Goal: Task Accomplishment & Management: Manage account settings

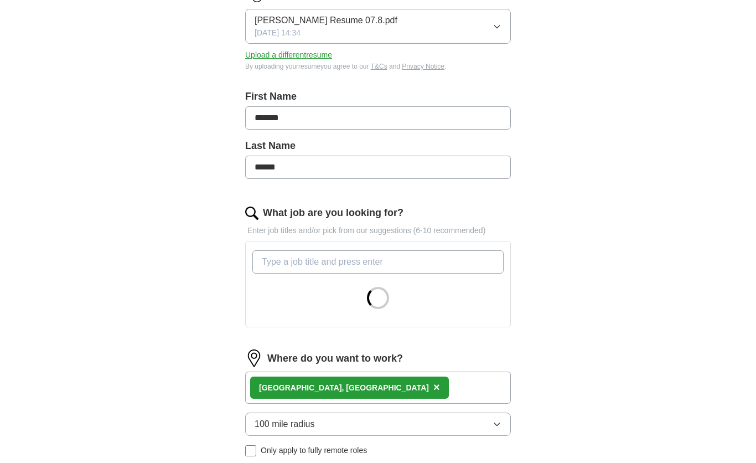
scroll to position [192, 0]
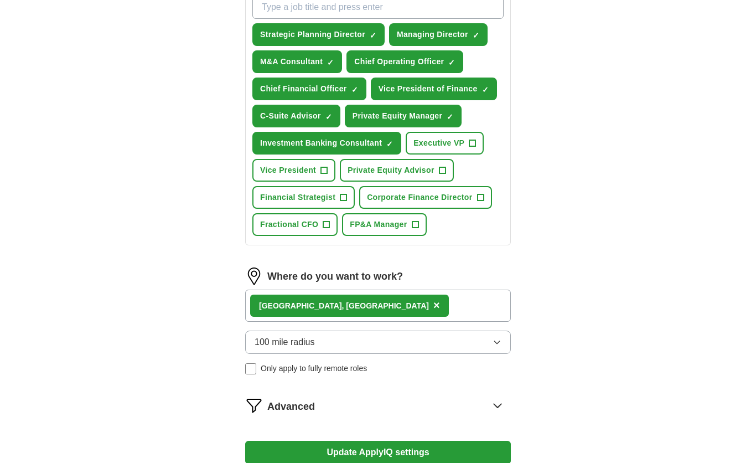
click at [489, 340] on button "100 mile radius" at bounding box center [378, 342] width 266 height 23
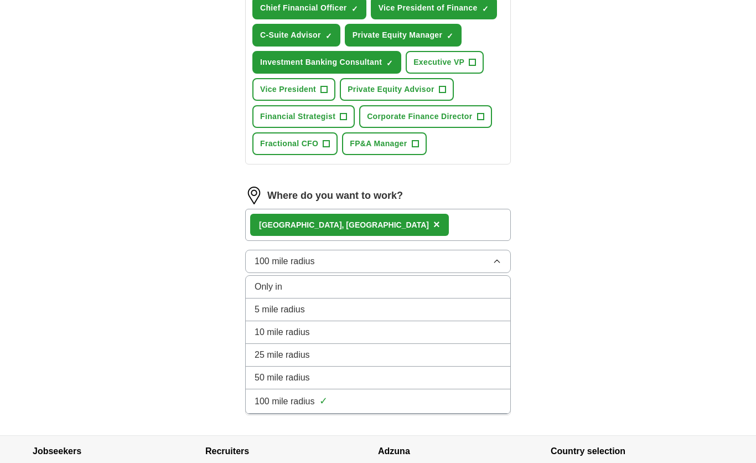
scroll to position [498, 0]
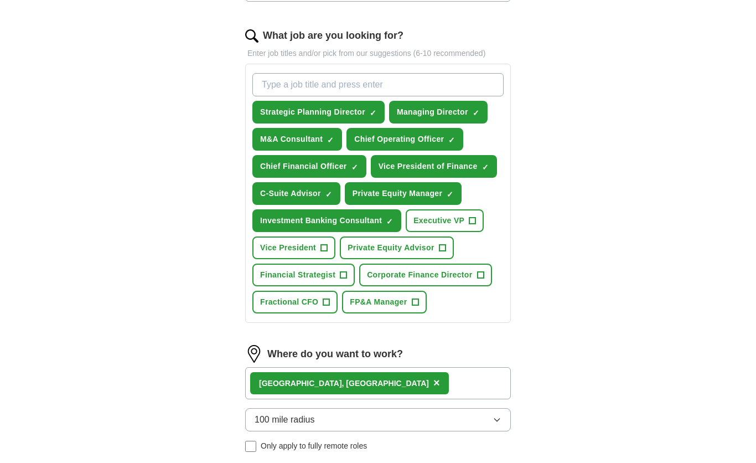
scroll to position [340, 0]
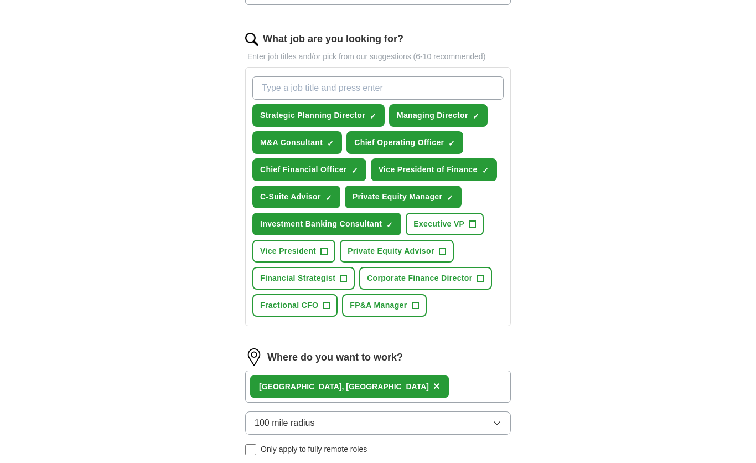
click at [303, 252] on span "Vice President" at bounding box center [288, 251] width 56 height 12
click at [410, 254] on span "Private Equity Advisor" at bounding box center [391, 251] width 87 height 12
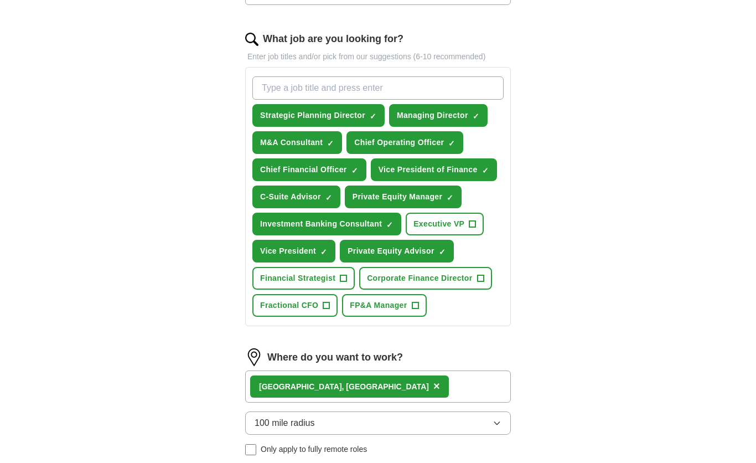
click at [318, 275] on span "Financial Strategist" at bounding box center [297, 278] width 75 height 12
click at [454, 282] on span "Corporate Finance Director" at bounding box center [419, 278] width 105 height 12
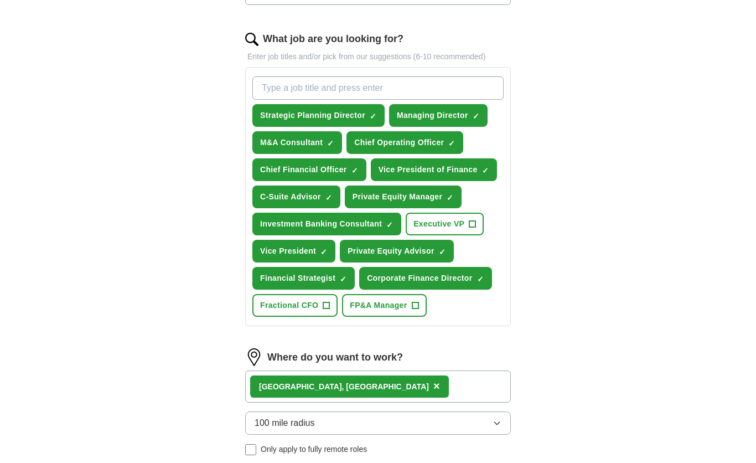
click at [307, 310] on span "Fractional CFO" at bounding box center [289, 306] width 58 height 12
click at [384, 315] on button "FP&A Manager +" at bounding box center [384, 305] width 84 height 23
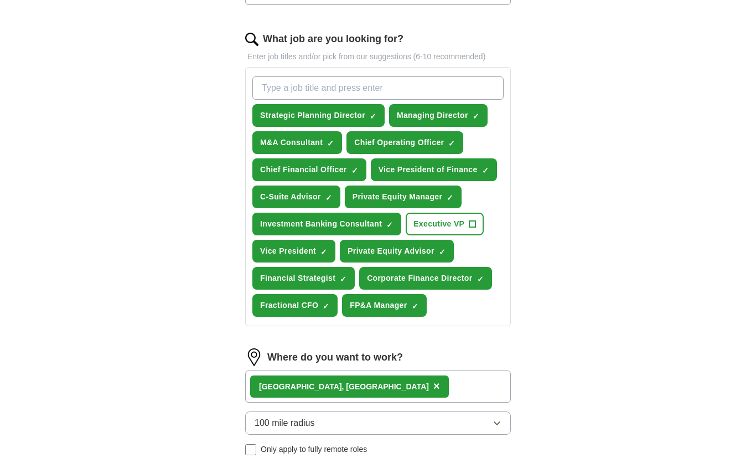
click at [448, 229] on span "Executive VP" at bounding box center [439, 224] width 51 height 12
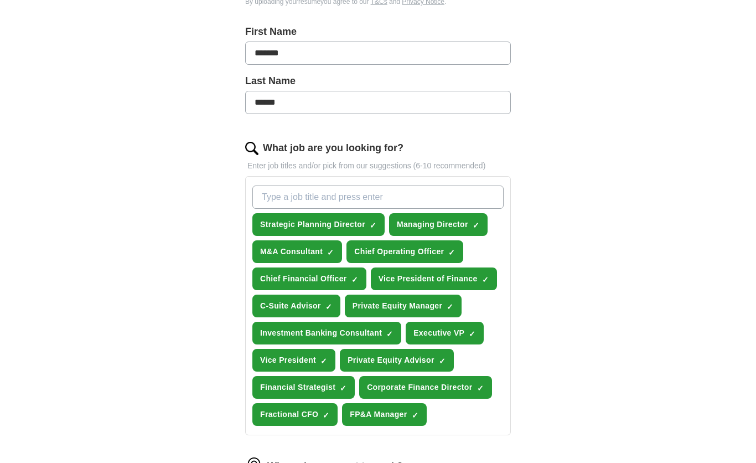
scroll to position [225, 0]
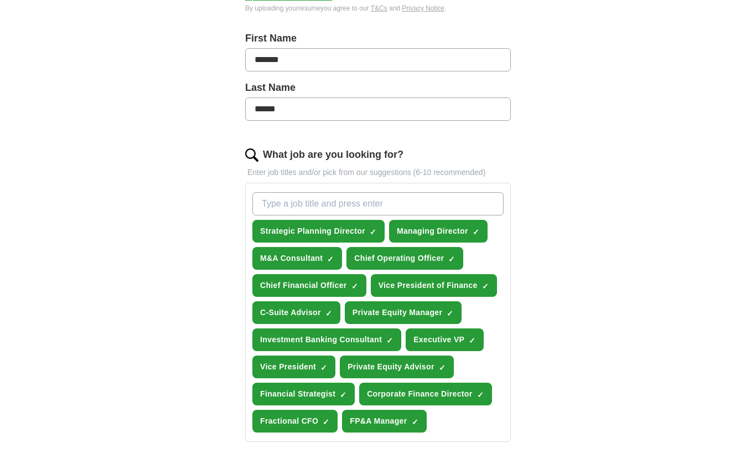
click at [436, 204] on input "What job are you looking for?" at bounding box center [377, 203] width 251 height 23
type input "Ceo"
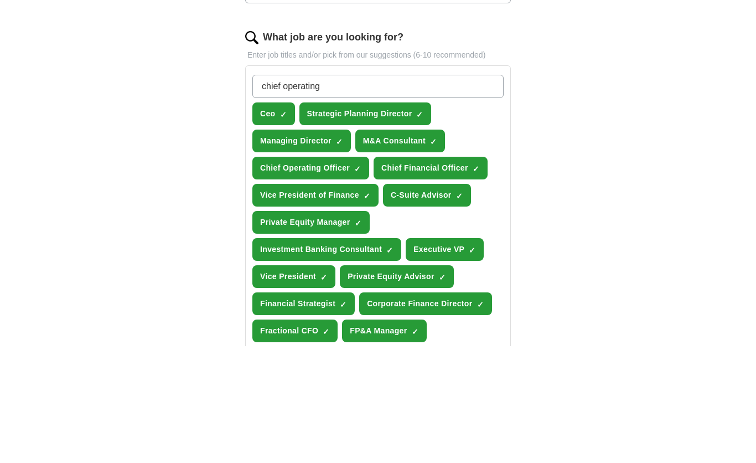
type input "chief operating"
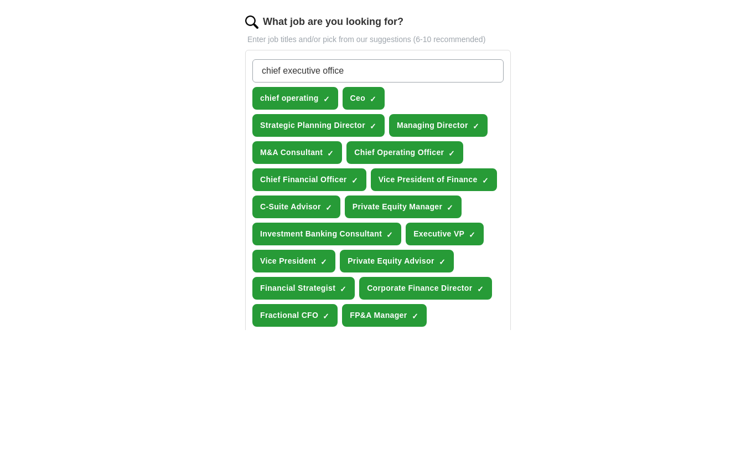
type input "chief executive officer"
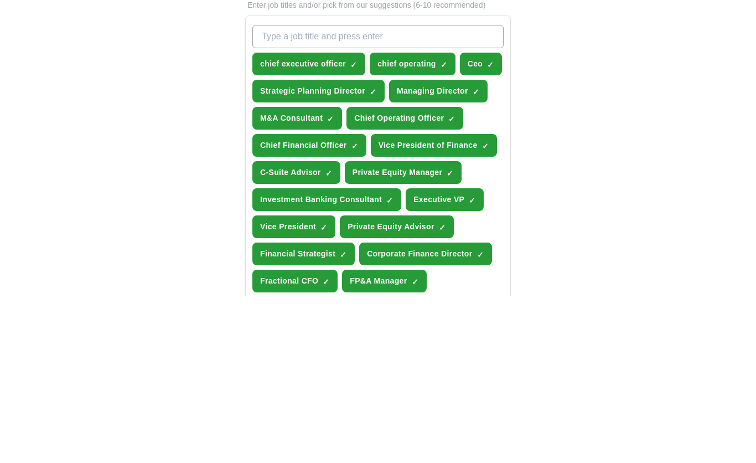
click at [424, 225] on span "chief operating" at bounding box center [407, 231] width 59 height 12
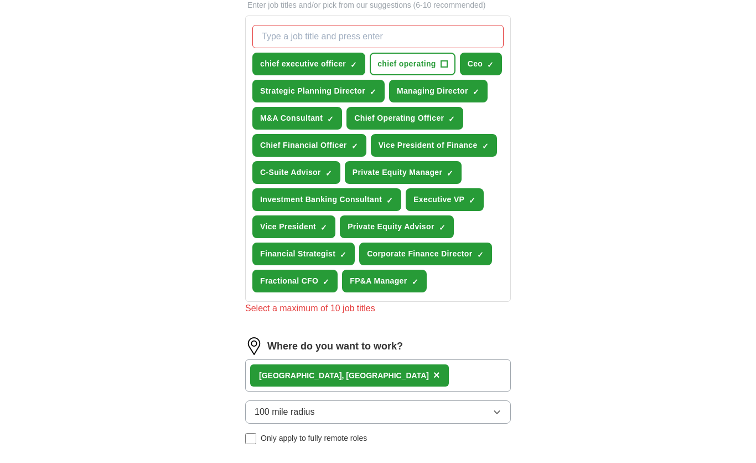
click at [566, 123] on div "ApplyIQ Let ApplyIQ do the hard work of searching and applying for jobs. Just t…" at bounding box center [378, 114] width 709 height 944
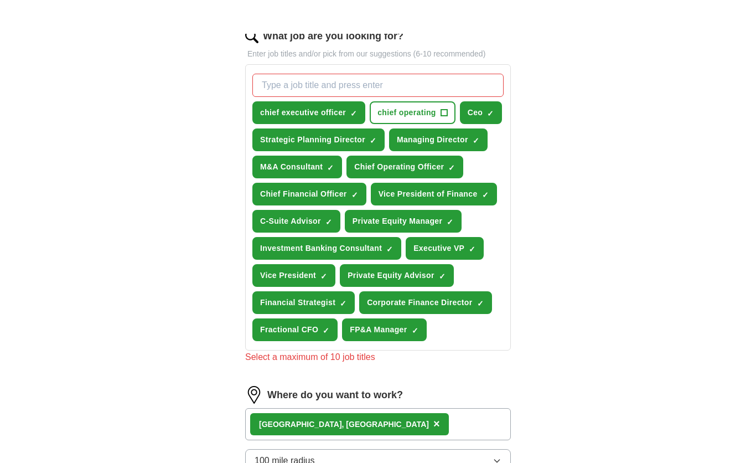
scroll to position [302, 0]
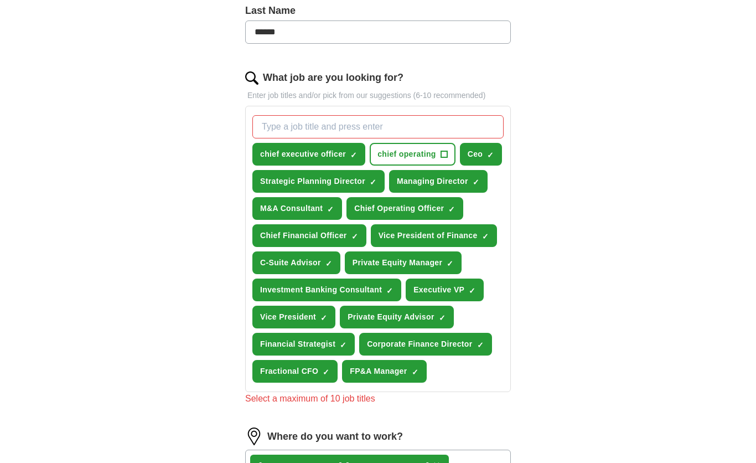
click at [417, 379] on button "FP&A Manager ✓ ×" at bounding box center [384, 371] width 84 height 23
click at [324, 262] on button "C-Suite Advisor ✓ ×" at bounding box center [296, 262] width 88 height 23
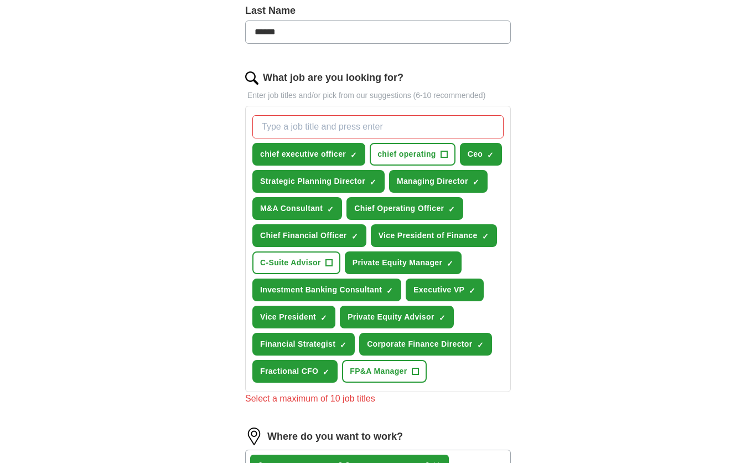
click at [310, 321] on span "Vice President" at bounding box center [288, 317] width 56 height 12
click at [308, 322] on span "Vice President" at bounding box center [288, 317] width 56 height 12
click at [491, 241] on button "Vice President of Finance ✓ ×" at bounding box center [434, 235] width 126 height 23
click at [490, 241] on button "Vice President of Finance ✓ ×" at bounding box center [434, 235] width 126 height 23
click at [493, 240] on button "Vice President of Finance ✓ ×" at bounding box center [434, 235] width 126 height 23
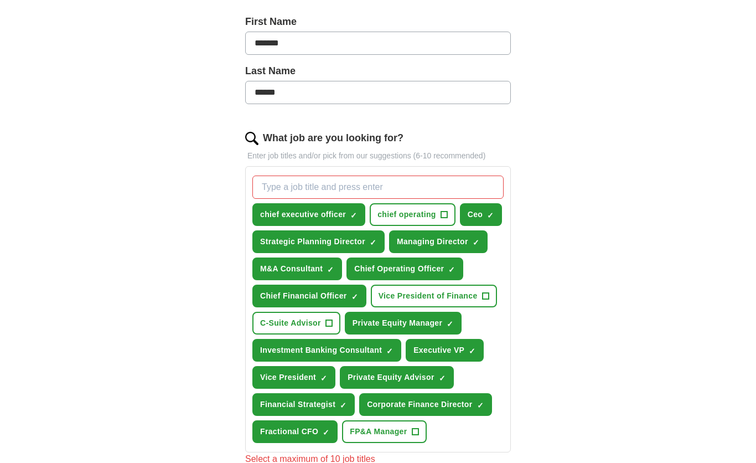
scroll to position [239, 0]
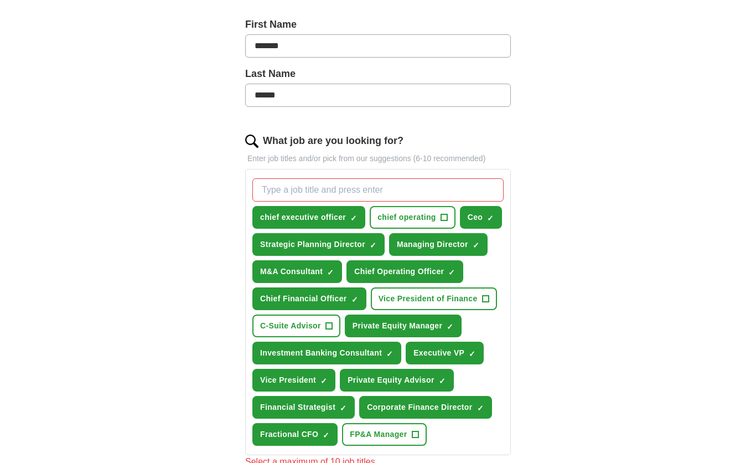
click at [475, 249] on span "✓" at bounding box center [476, 245] width 7 height 9
click at [420, 406] on span "Corporate Finance Director" at bounding box center [419, 407] width 105 height 12
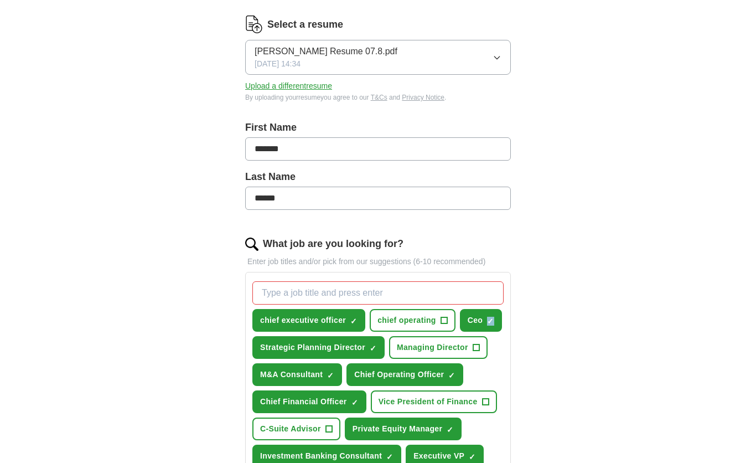
scroll to position [135, 0]
click at [570, 410] on div "ApplyIQ Let ApplyIQ do the hard work of searching and applying for jobs. Just t…" at bounding box center [378, 371] width 709 height 944
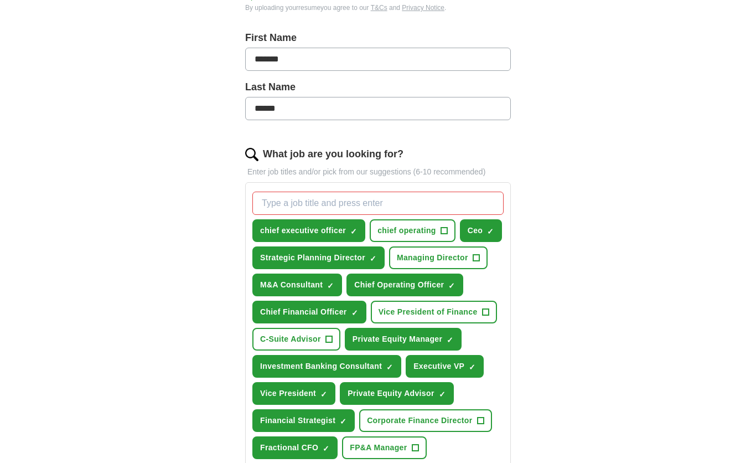
scroll to position [224, 0]
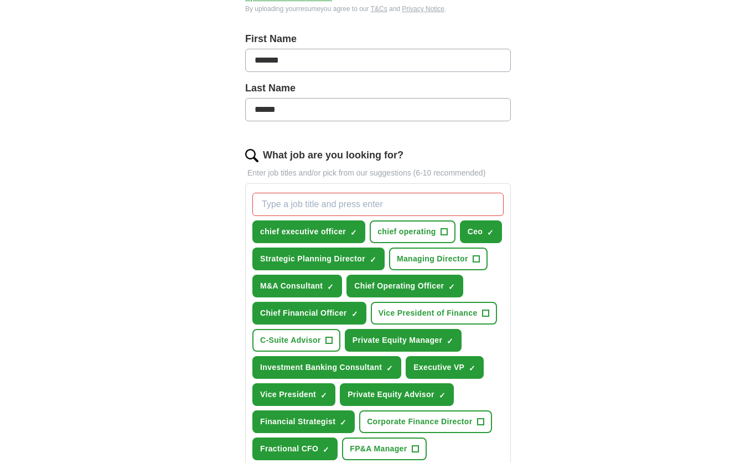
click at [329, 289] on span "✓" at bounding box center [330, 286] width 7 height 9
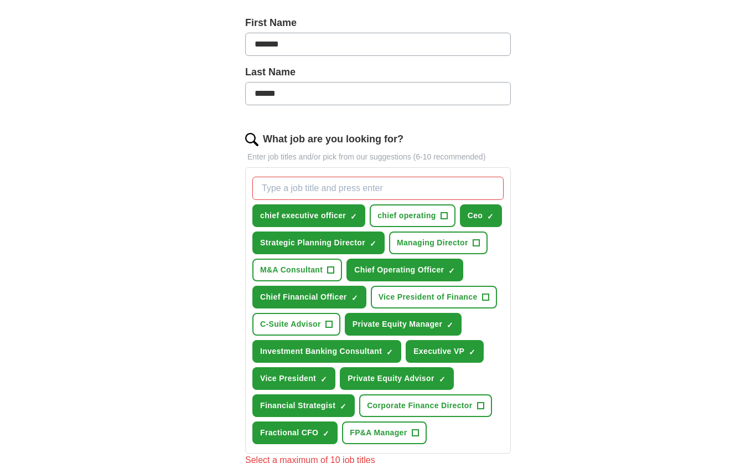
scroll to position [238, 0]
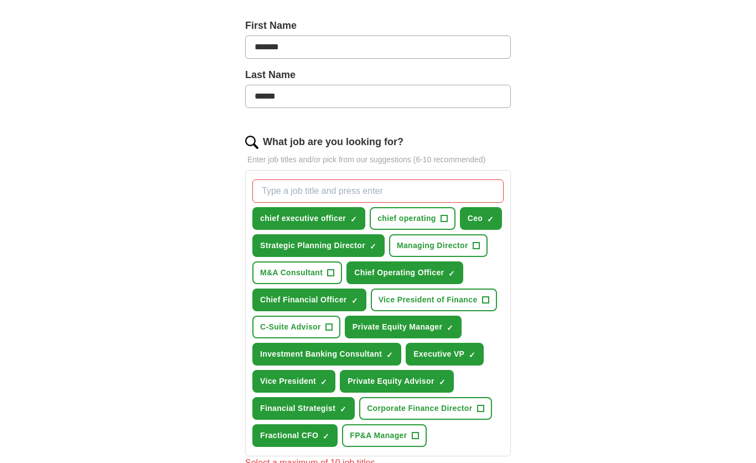
click at [329, 411] on span "Financial Strategist" at bounding box center [297, 409] width 75 height 12
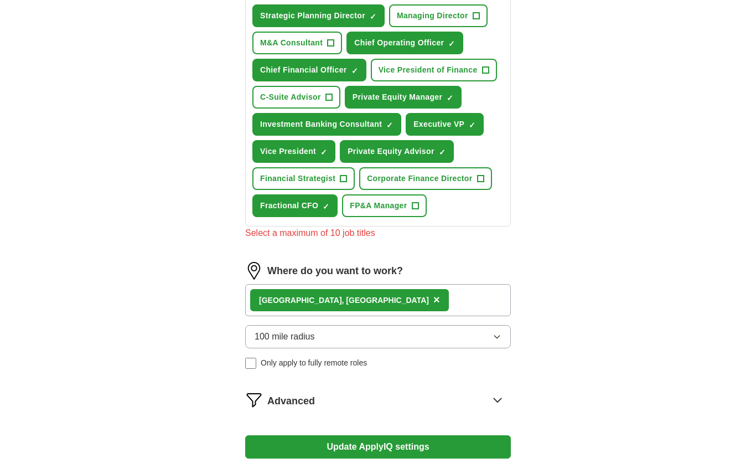
scroll to position [544, 0]
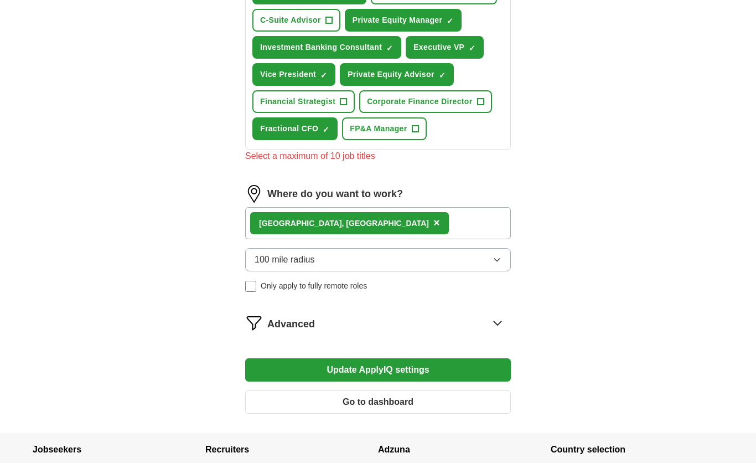
click at [456, 369] on button "Update ApplyIQ settings" at bounding box center [378, 369] width 266 height 23
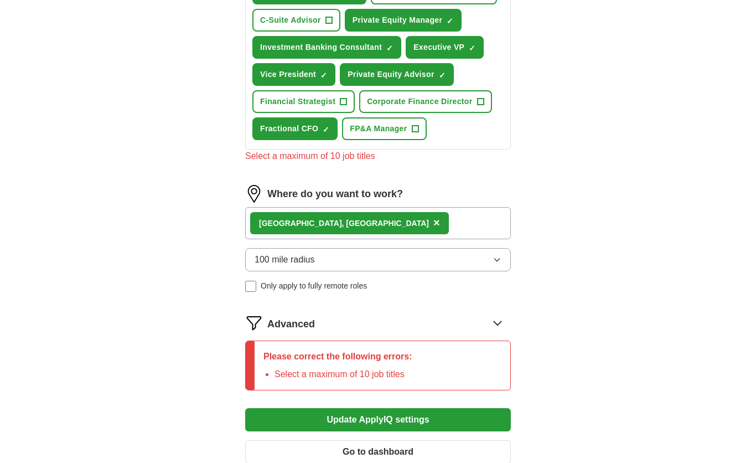
click at [491, 328] on icon at bounding box center [498, 323] width 18 height 18
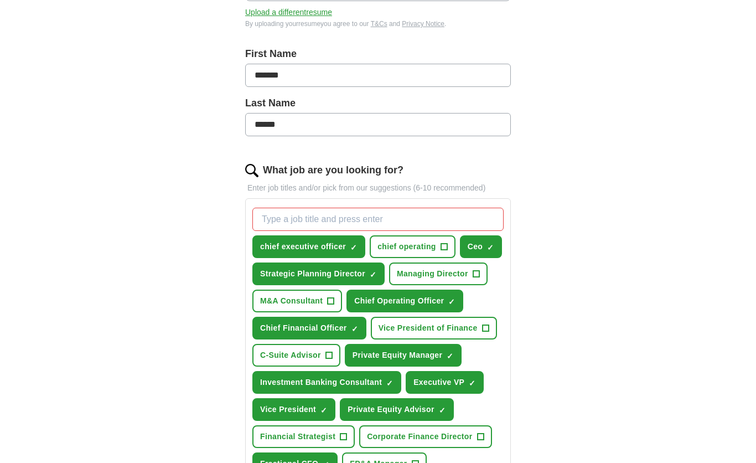
scroll to position [208, 0]
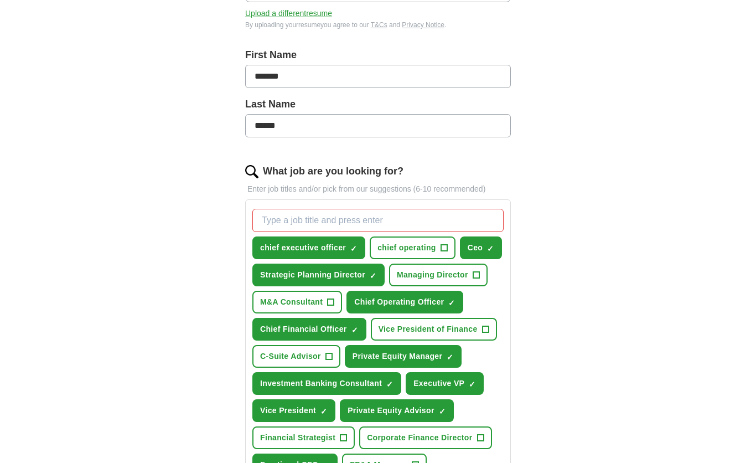
click at [362, 383] on span "Investment Banking Consultant" at bounding box center [321, 384] width 122 height 12
click at [394, 381] on button "Investment Banking Consultant +" at bounding box center [326, 383] width 149 height 23
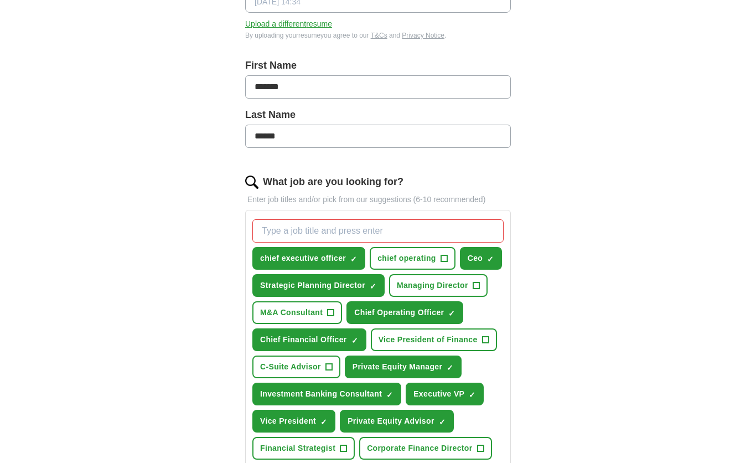
scroll to position [194, 0]
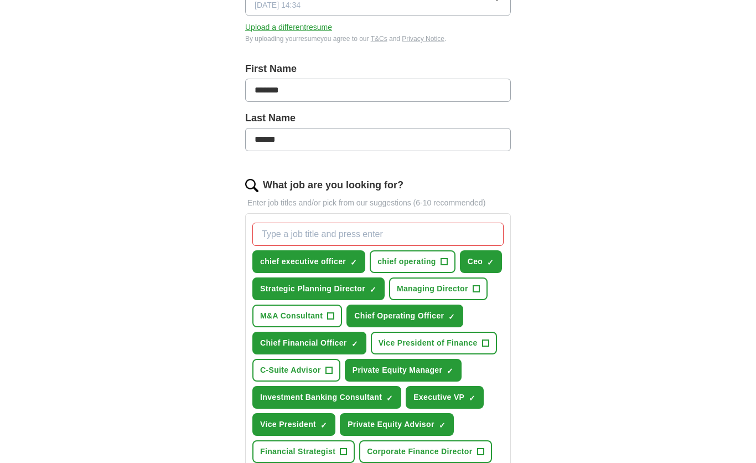
click at [386, 399] on span "✓" at bounding box center [389, 398] width 7 height 9
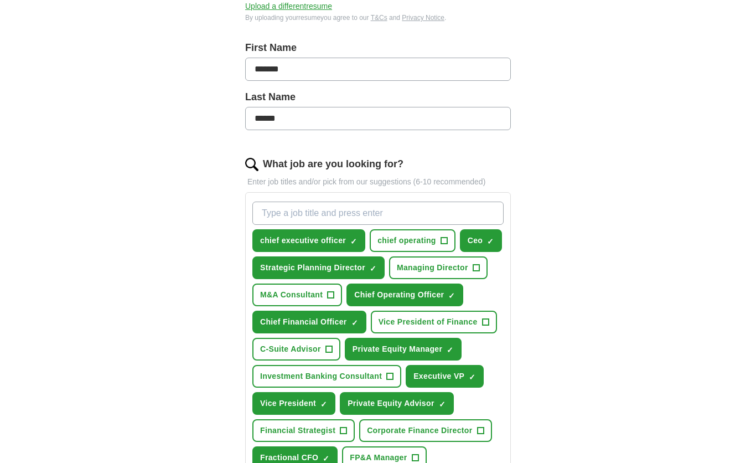
scroll to position [215, 0]
click at [383, 368] on button "Investment Banking Consultant +" at bounding box center [326, 376] width 149 height 23
click at [441, 410] on button "Private Equity Advisor ✓ ×" at bounding box center [397, 403] width 114 height 23
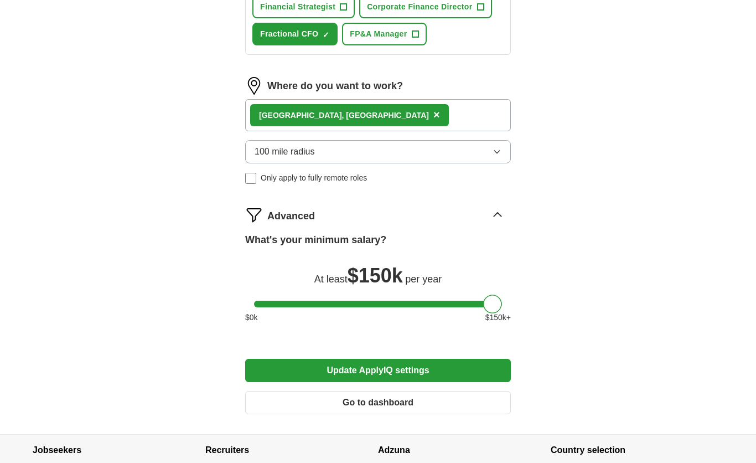
scroll to position [639, 0]
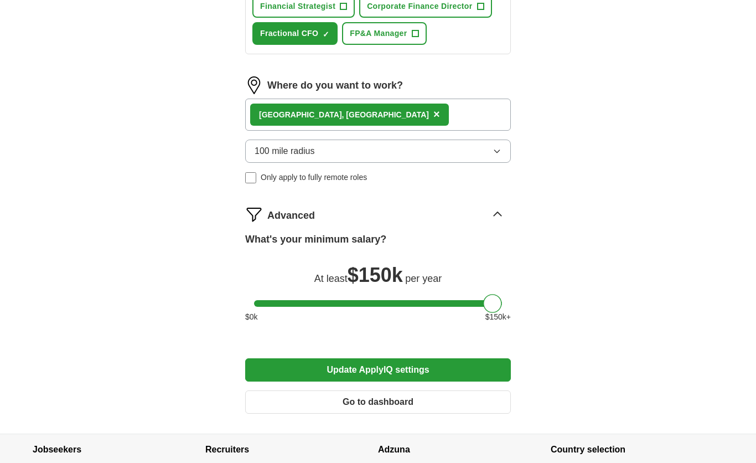
click at [463, 374] on button "Update ApplyIQ settings" at bounding box center [378, 369] width 266 height 23
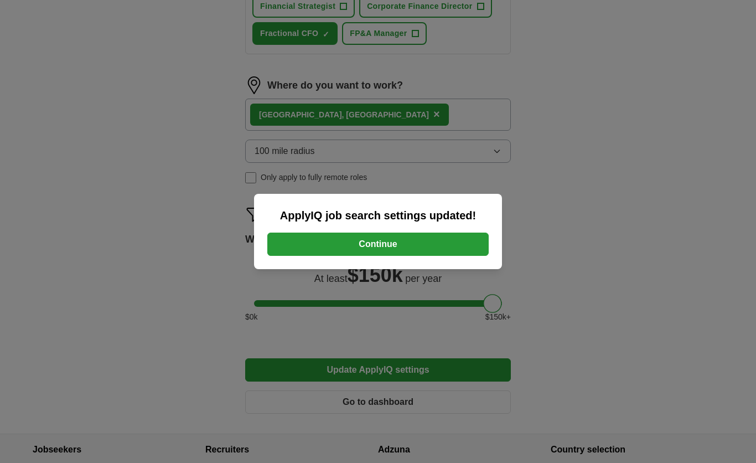
click at [454, 256] on button "Continue" at bounding box center [377, 244] width 221 height 23
